Goal: Subscribe to service/newsletter

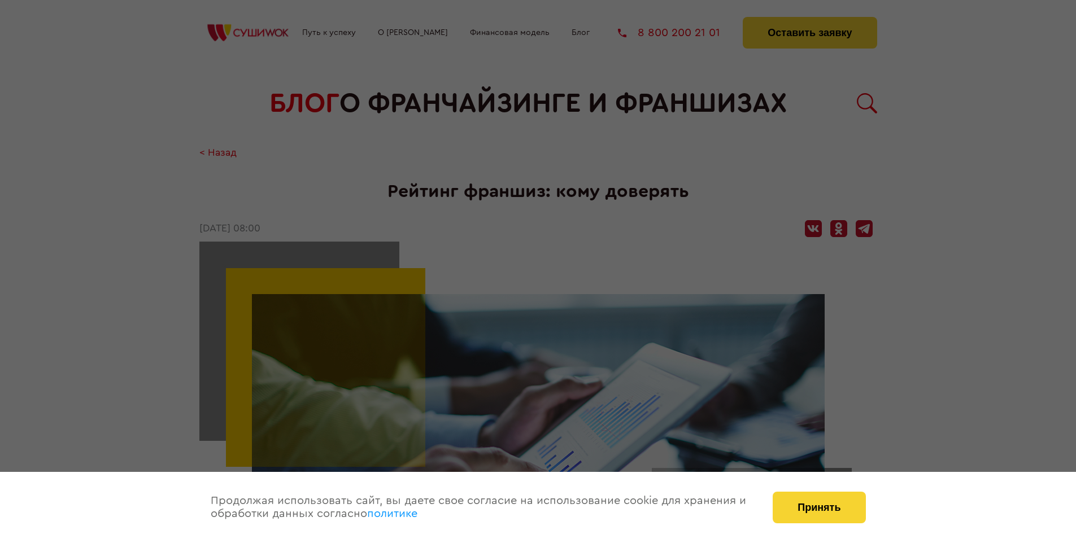
scroll to position [1495, 0]
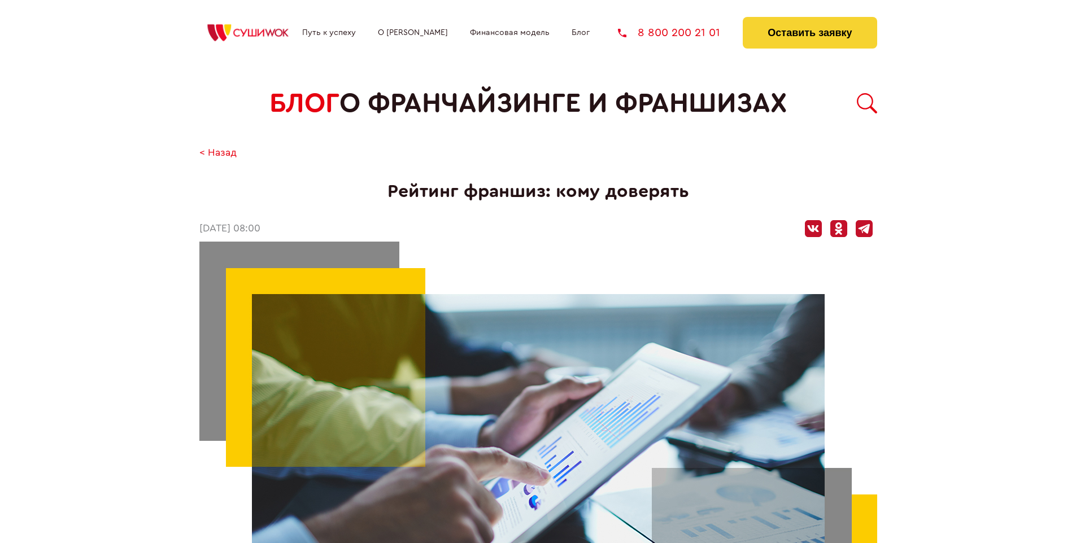
scroll to position [1495, 0]
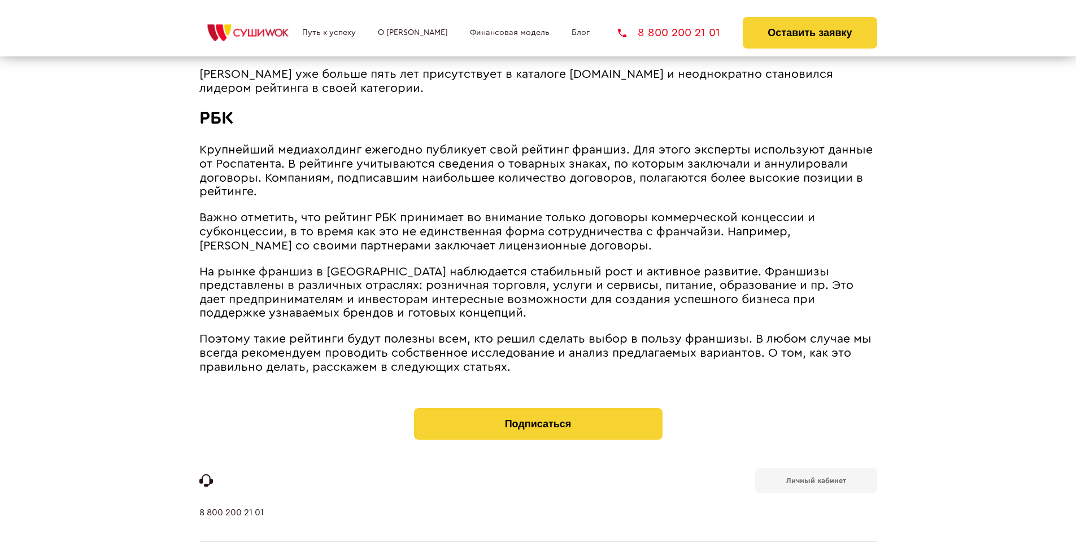
click at [816, 477] on b "Личный кабинет" at bounding box center [816, 480] width 60 height 7
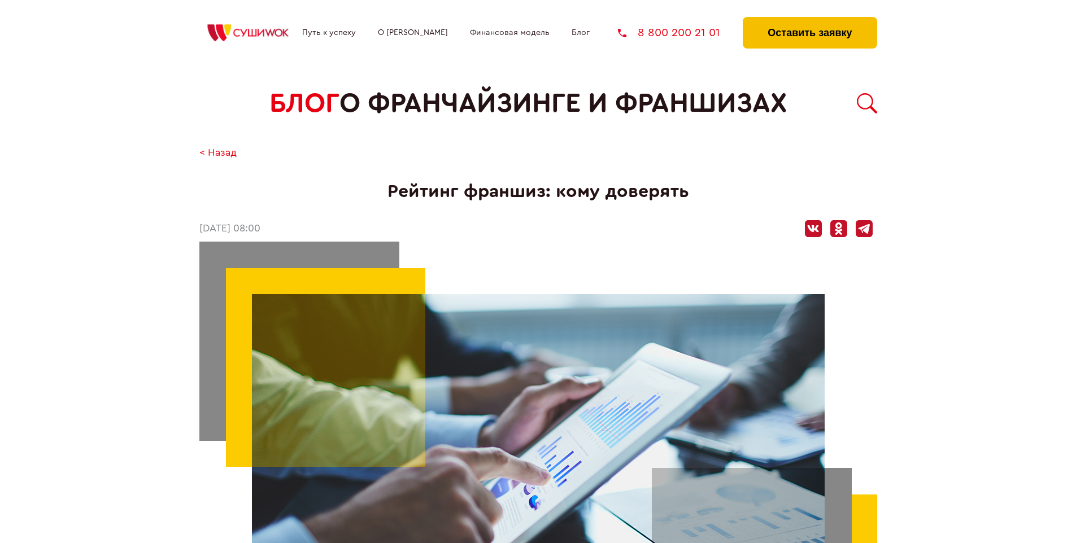
click at [810, 20] on button "Оставить заявку" at bounding box center [810, 33] width 134 height 32
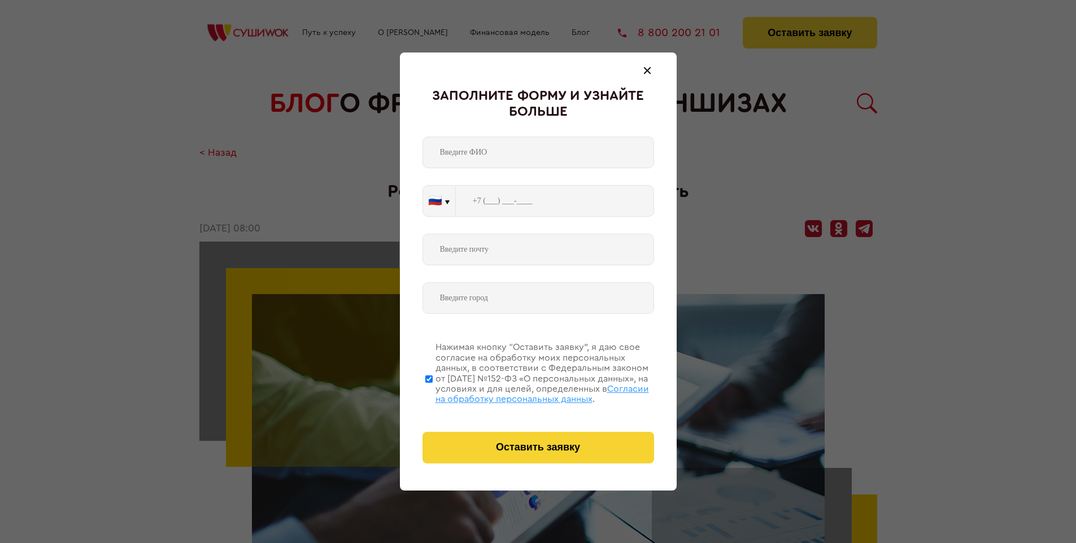
click at [524, 393] on span "Согласии на обработку персональных данных" at bounding box center [543, 394] width 214 height 19
click at [433, 393] on input "Нажимая кнопку “Оставить заявку”, я даю свое согласие на обработку моих персона…" at bounding box center [428, 379] width 7 height 90
checkbox input "false"
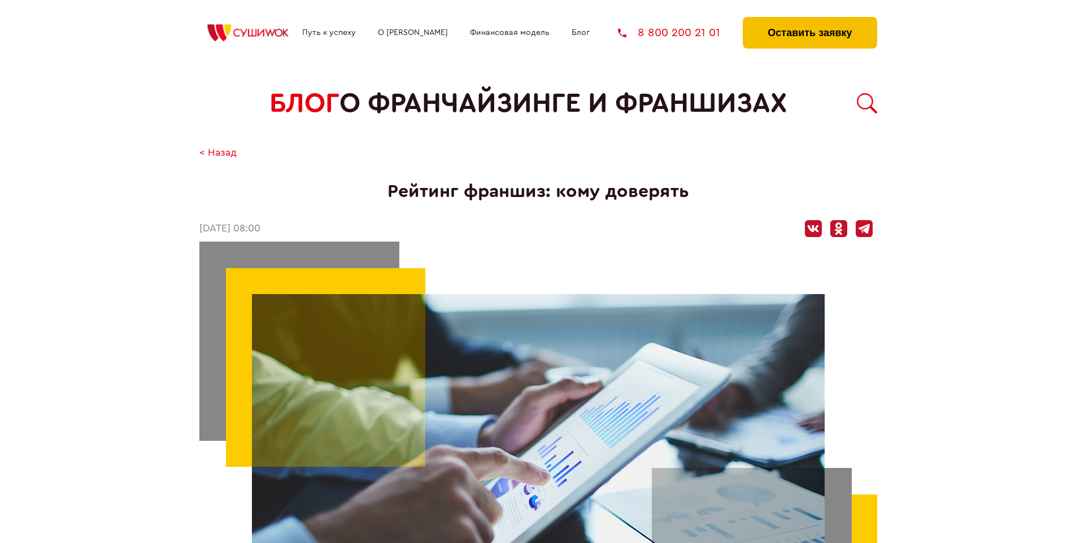
click at [810, 20] on button "Оставить заявку" at bounding box center [810, 33] width 134 height 32
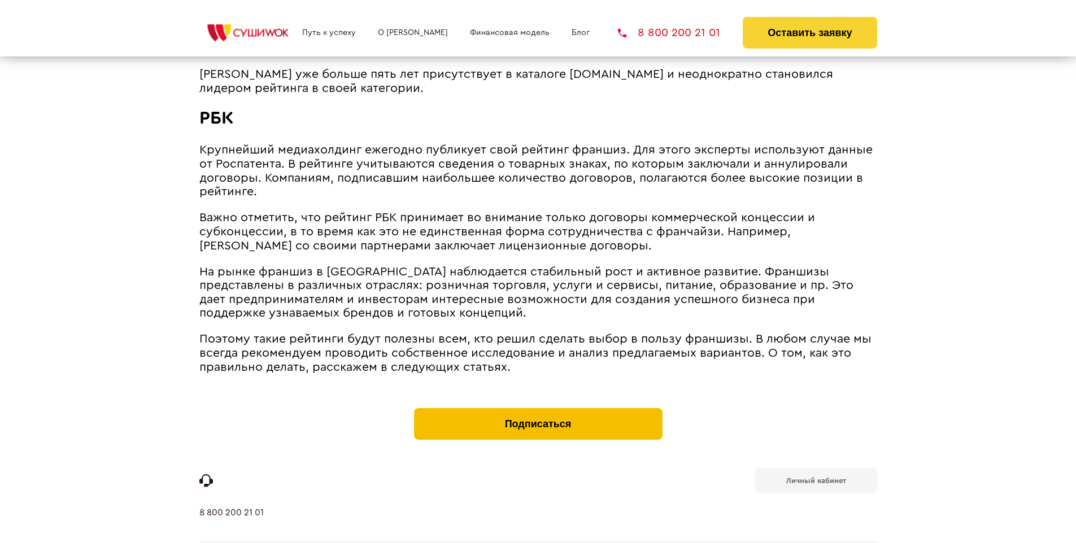
click at [538, 408] on button "Подписаться" at bounding box center [538, 424] width 249 height 32
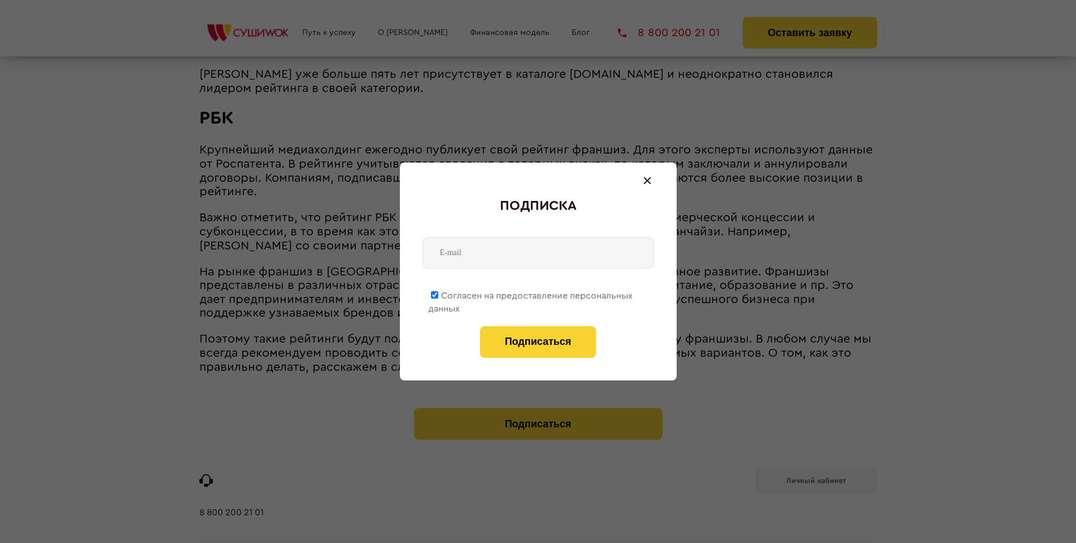
click at [531, 294] on span "Согласен на предоставление персональных данных" at bounding box center [530, 303] width 205 height 22
click at [438, 294] on input "Согласен на предоставление персональных данных" at bounding box center [434, 295] width 7 height 7
checkbox input "false"
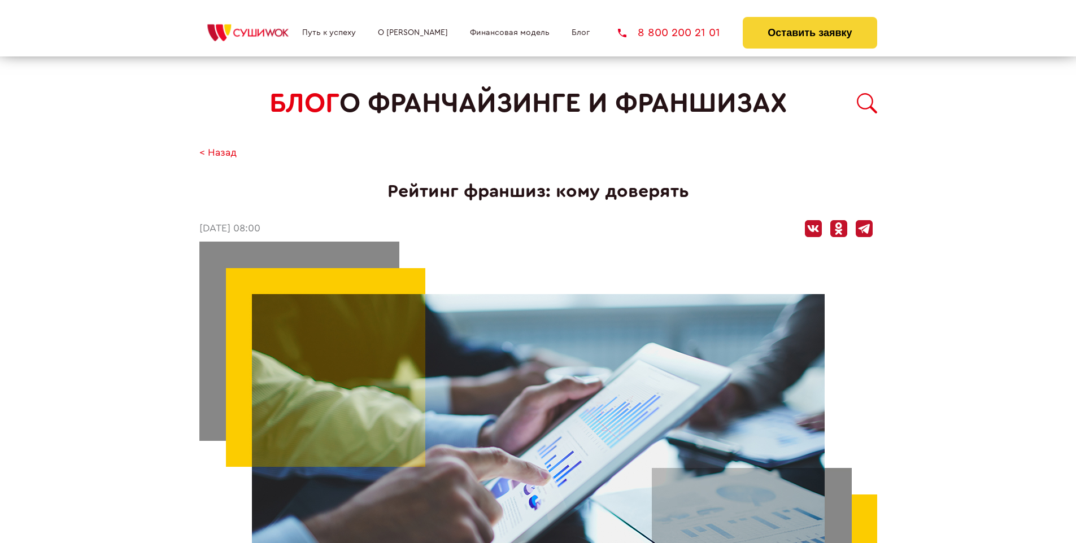
scroll to position [1495, 0]
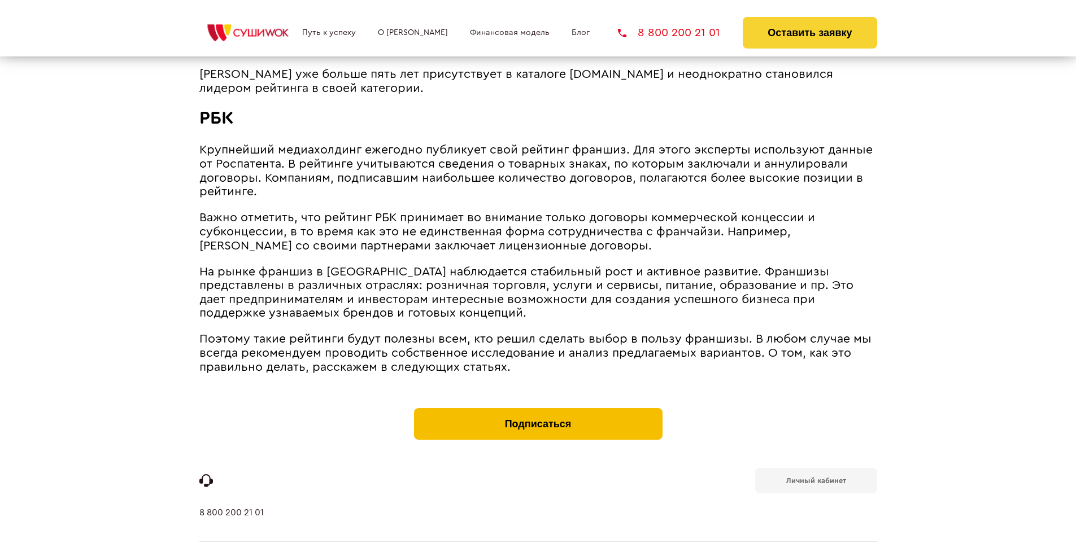
click at [538, 408] on button "Подписаться" at bounding box center [538, 424] width 249 height 32
